Goal: Find specific page/section: Find specific page/section

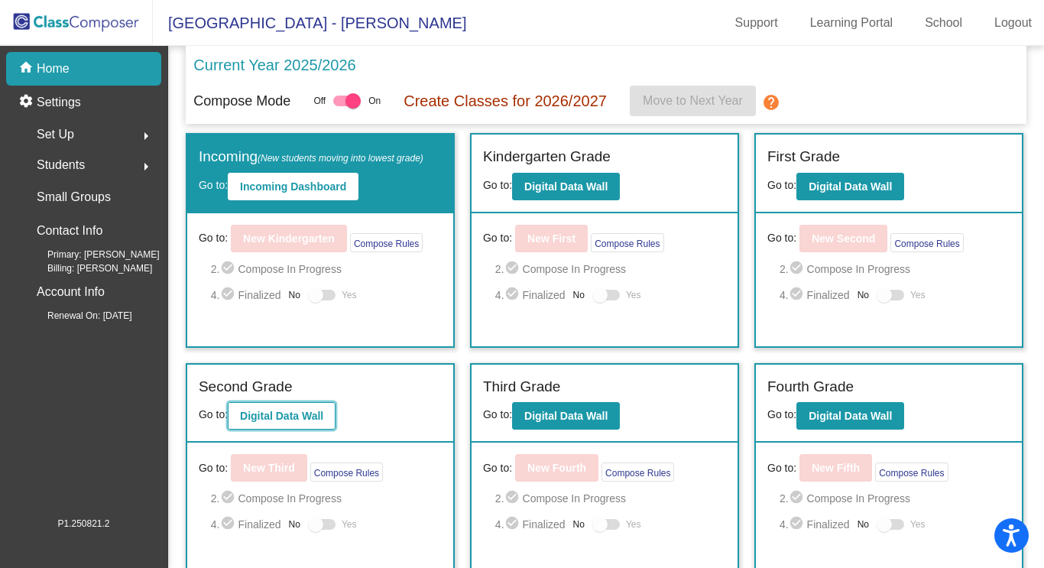
click at [306, 414] on b "Digital Data Wall" at bounding box center [281, 416] width 83 height 12
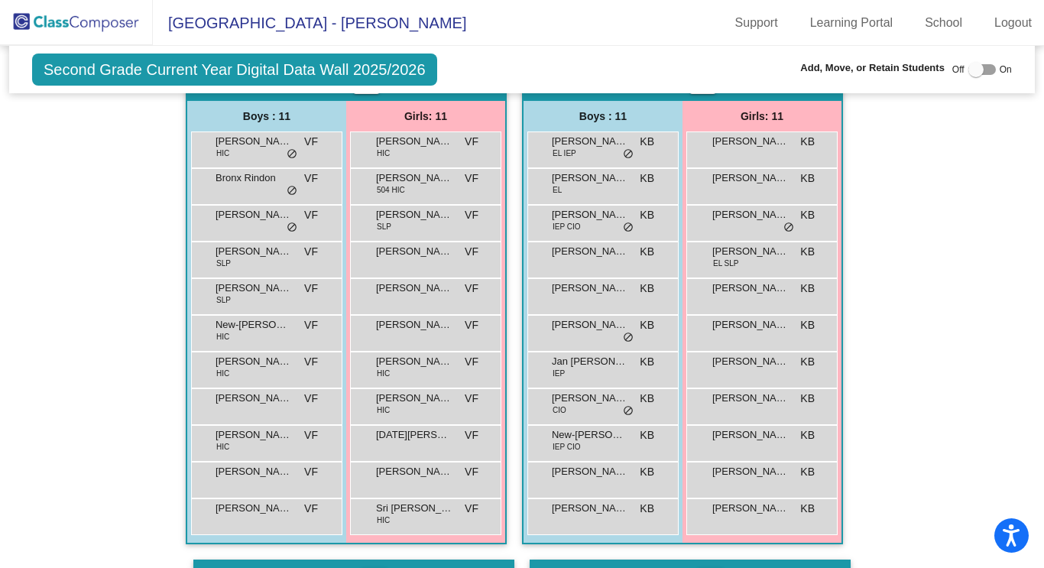
scroll to position [946, 0]
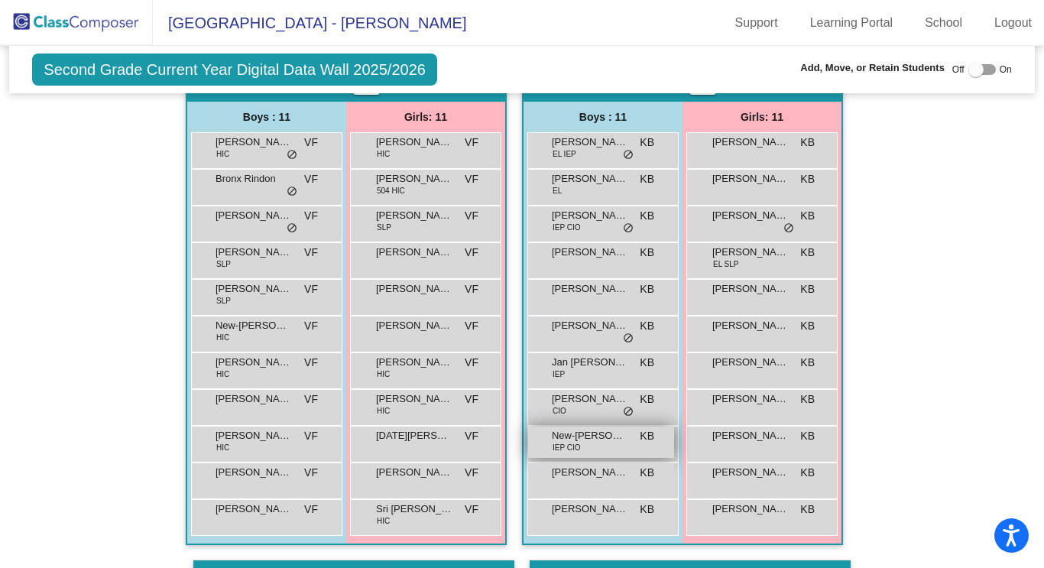
click at [594, 441] on span "New-[PERSON_NAME]" at bounding box center [590, 435] width 76 height 15
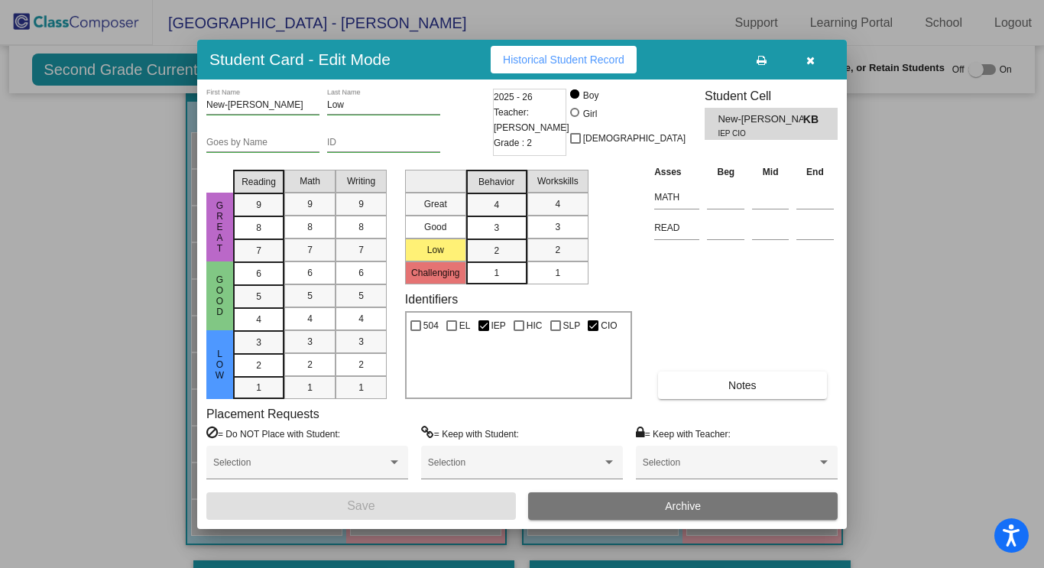
click at [811, 61] on icon "button" at bounding box center [810, 60] width 8 height 11
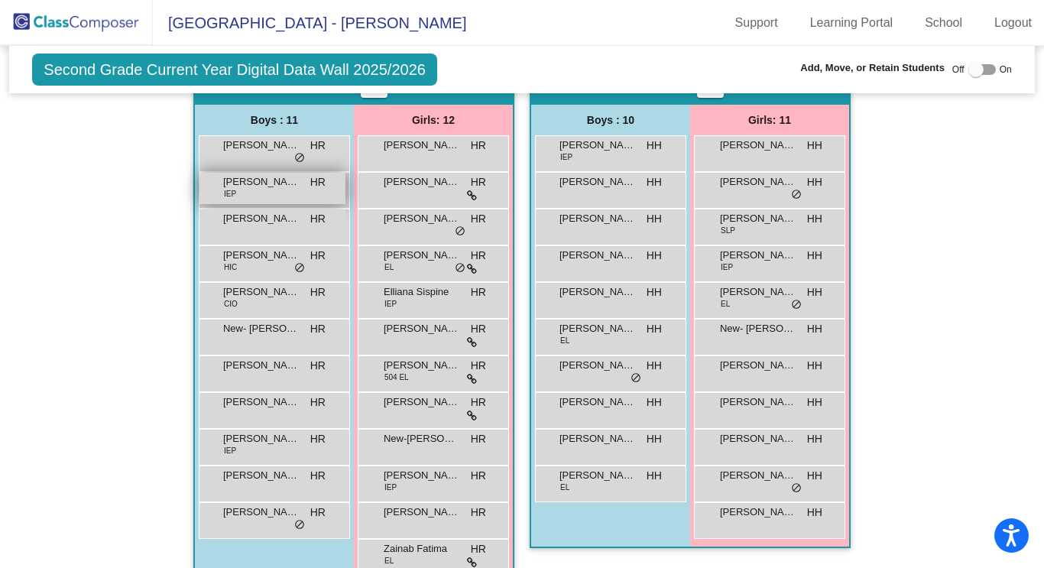
scroll to position [410, 0]
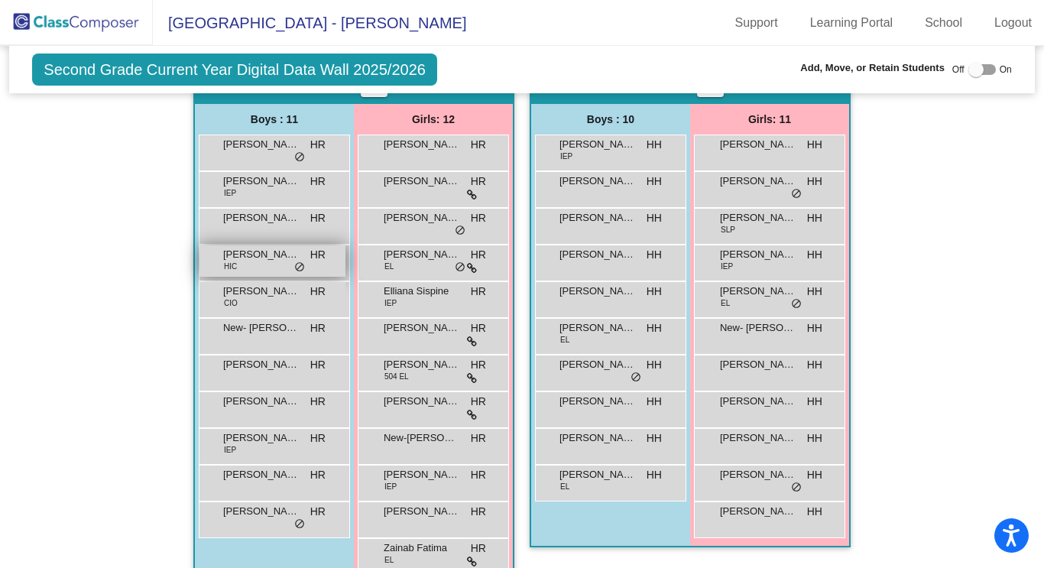
click at [258, 258] on span "[PERSON_NAME]" at bounding box center [261, 254] width 76 height 15
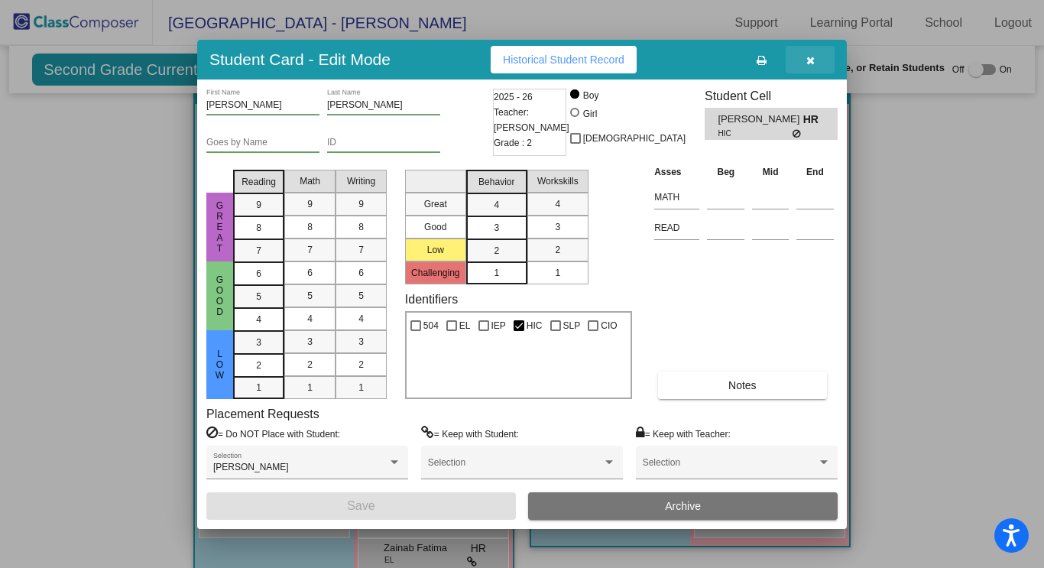
click at [811, 59] on icon "button" at bounding box center [810, 60] width 8 height 11
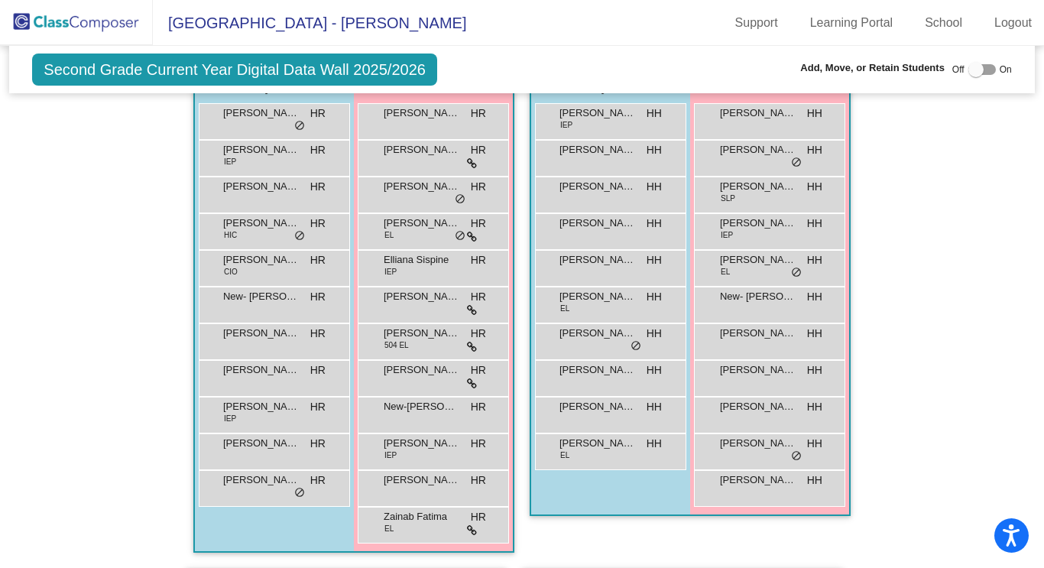
scroll to position [440, 0]
click at [260, 491] on div "[PERSON_NAME] HR lock do_not_disturb_alt" at bounding box center [272, 487] width 146 height 31
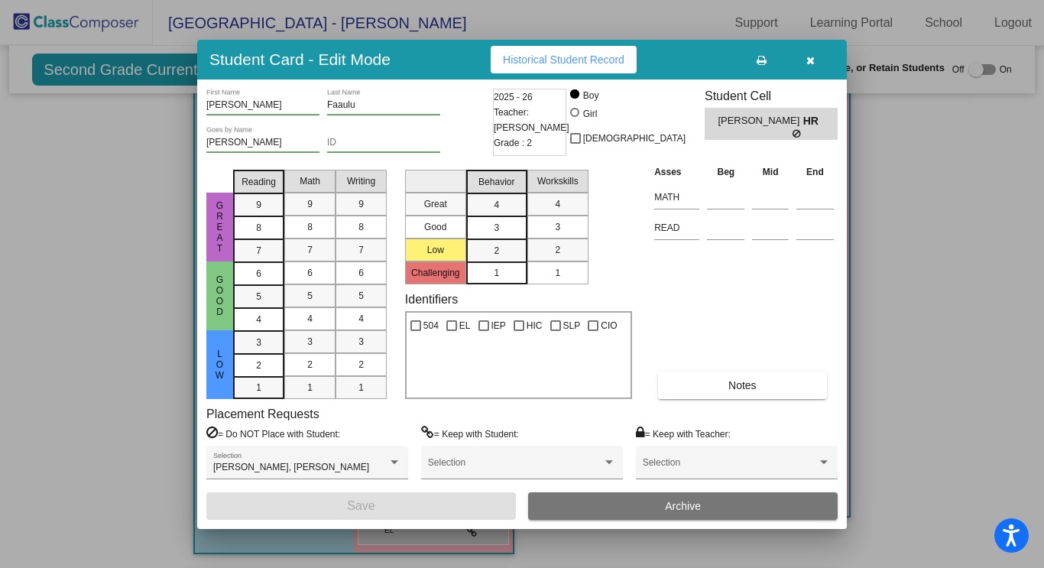
click at [810, 63] on icon "button" at bounding box center [810, 60] width 8 height 11
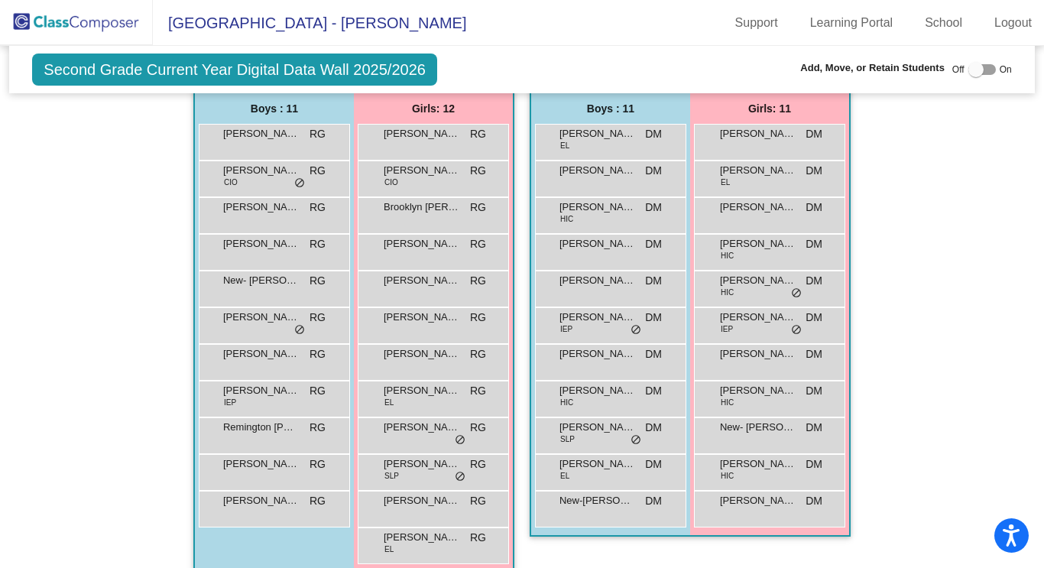
scroll to position [1452, 0]
click at [621, 328] on div "[PERSON_NAME] IEP DM lock do_not_disturb_alt" at bounding box center [609, 322] width 146 height 31
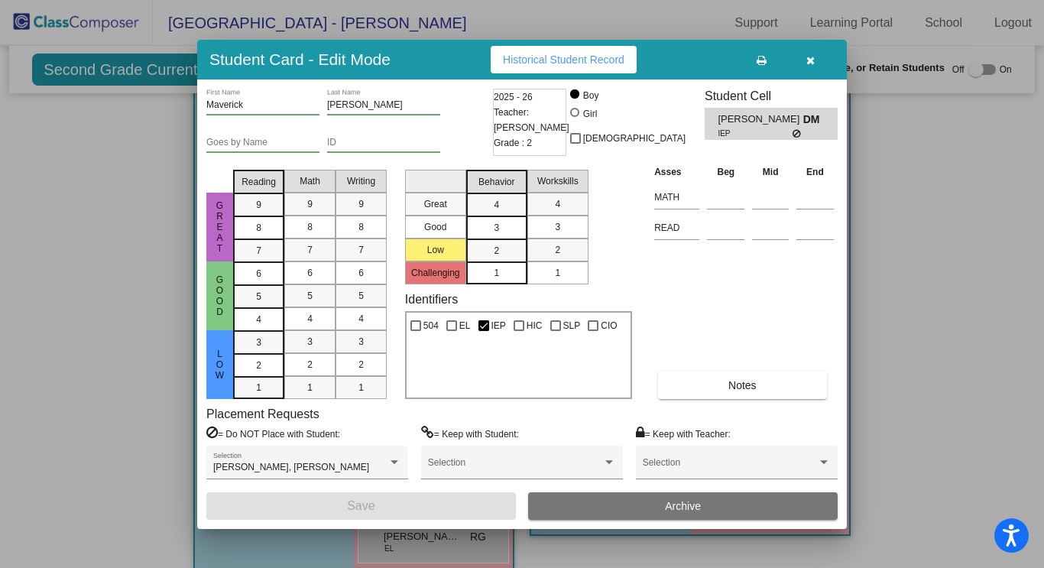
click at [813, 60] on icon "button" at bounding box center [810, 60] width 8 height 11
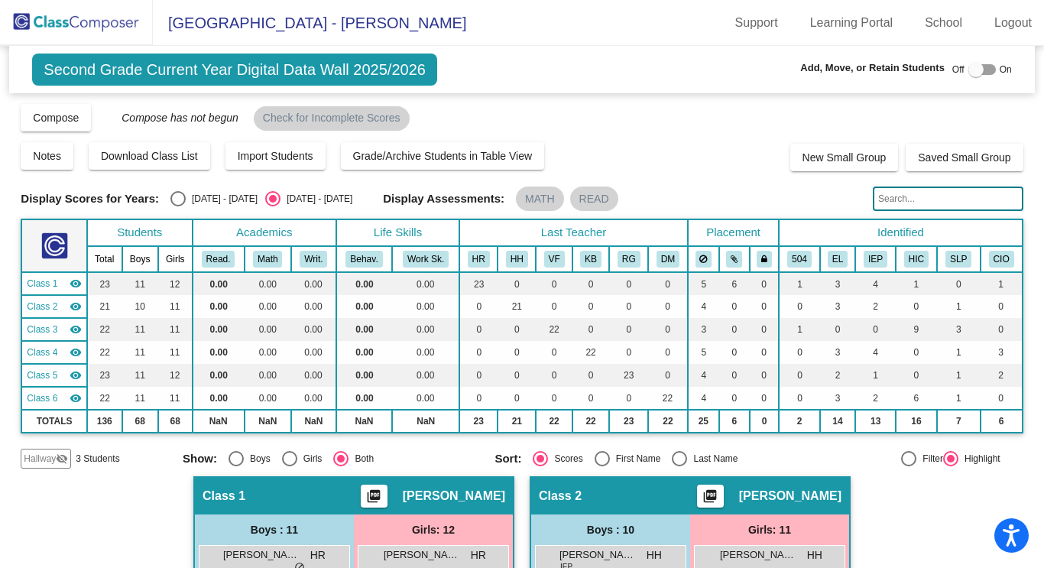
scroll to position [2, 0]
